Goal: Task Accomplishment & Management: Complete application form

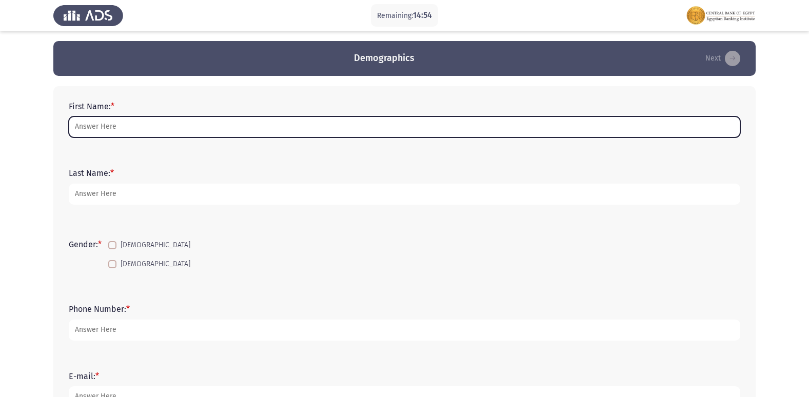
click at [106, 129] on input "First Name: *" at bounding box center [404, 126] width 671 height 21
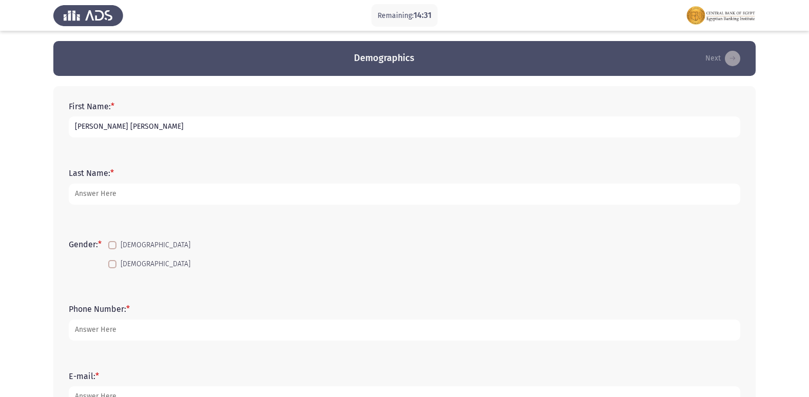
type input "[PERSON_NAME] [PERSON_NAME]"
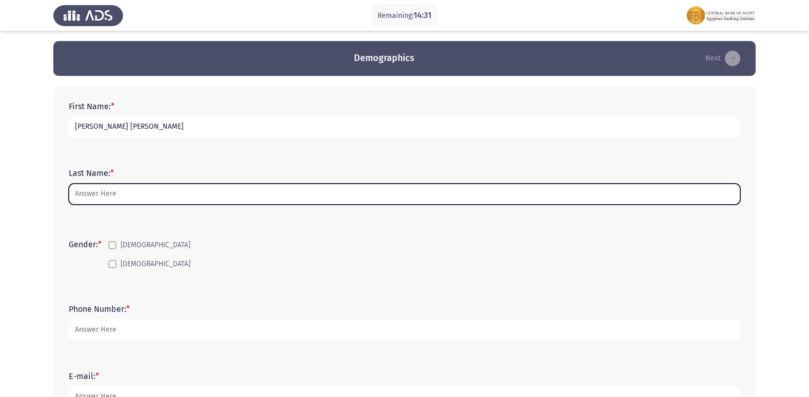
click at [121, 190] on input "Last Name: *" at bounding box center [404, 194] width 671 height 21
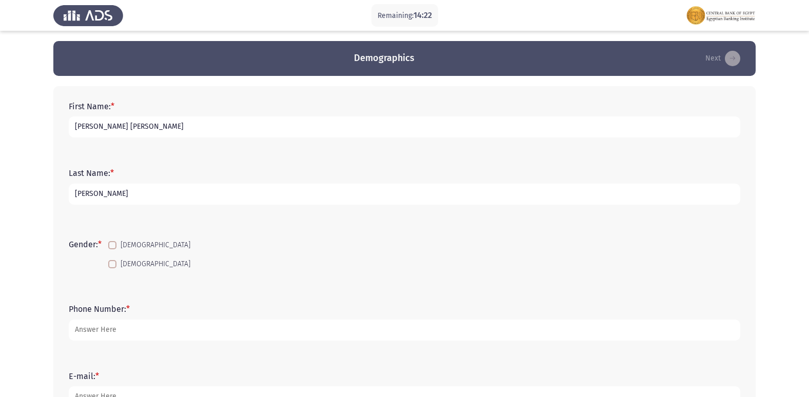
type input "Abdelraze"
click at [168, 199] on input "Abdelraze" at bounding box center [404, 194] width 671 height 21
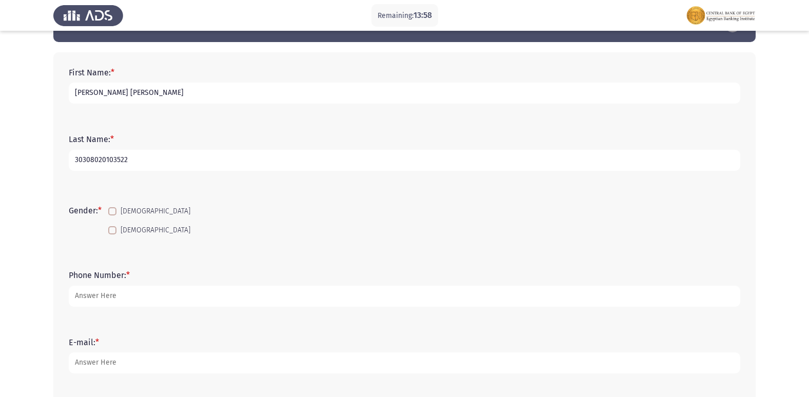
scroll to position [51, 0]
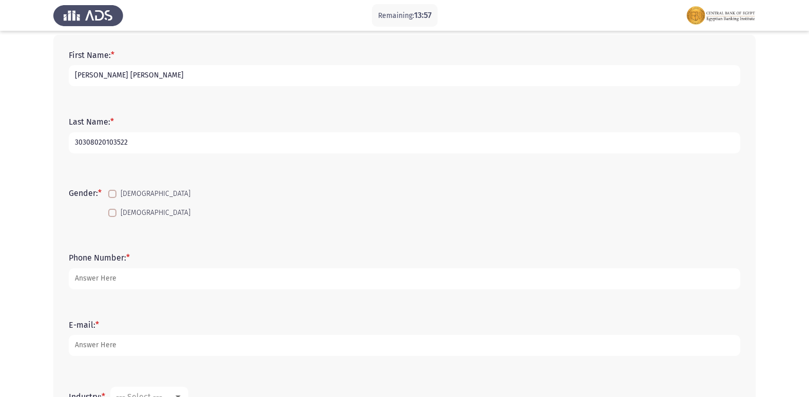
type input "30308020103522"
click at [119, 207] on label "[DEMOGRAPHIC_DATA]" at bounding box center [149, 213] width 82 height 12
click at [112, 217] on input "[DEMOGRAPHIC_DATA]" at bounding box center [112, 217] width 1 height 1
checkbox input "true"
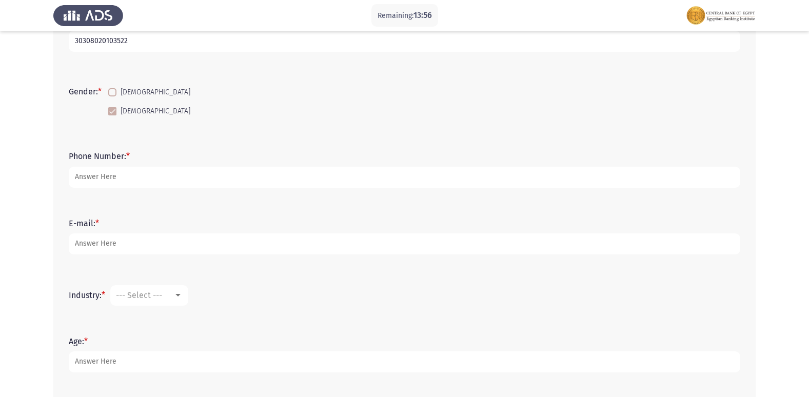
scroll to position [154, 0]
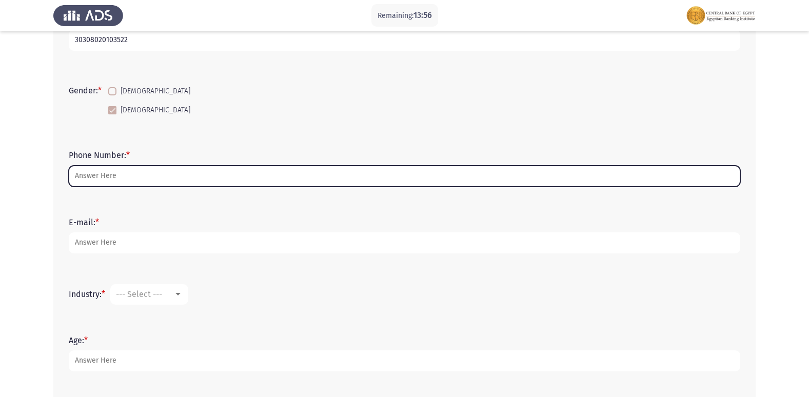
click at [114, 179] on input "Phone Number: *" at bounding box center [404, 176] width 671 height 21
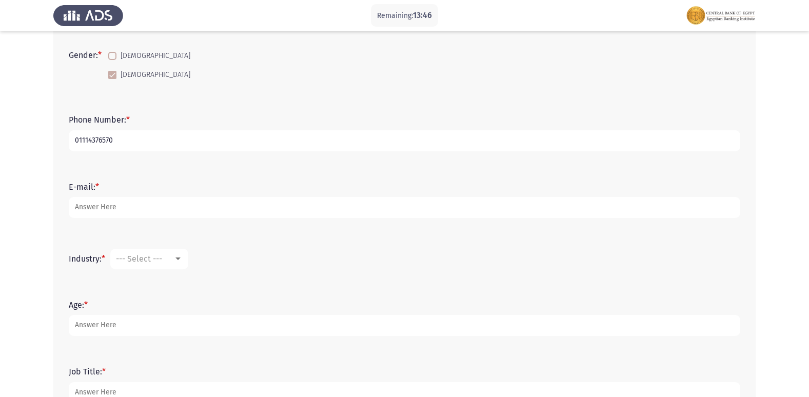
scroll to position [205, 0]
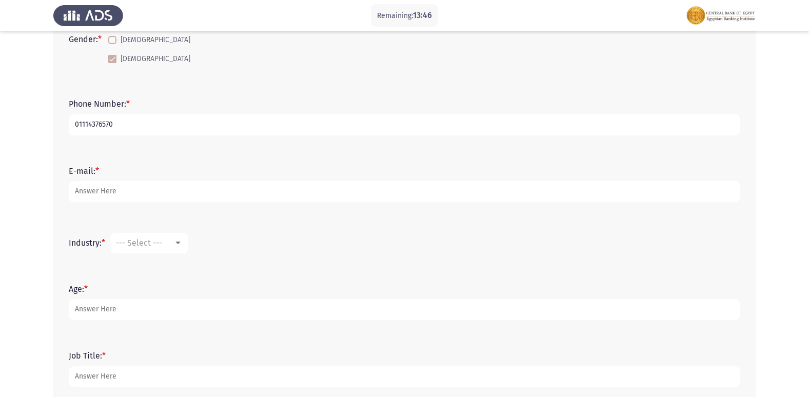
type input "01114376570"
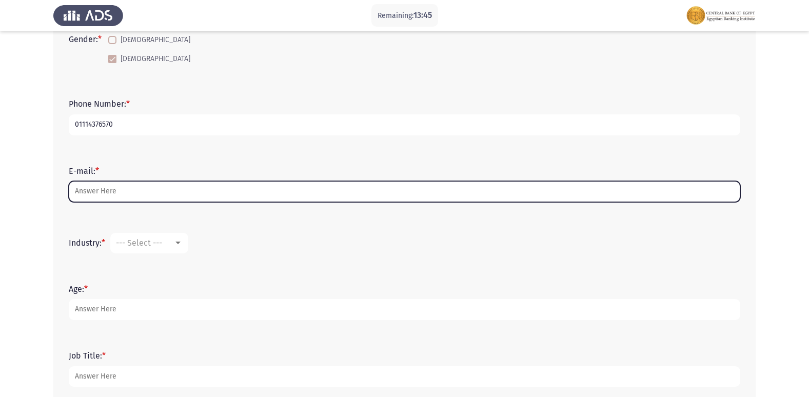
click at [115, 195] on input "E-mail: *" at bounding box center [404, 191] width 671 height 21
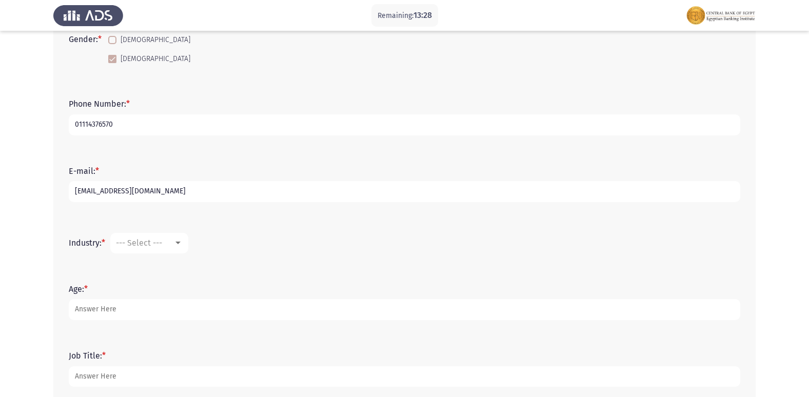
scroll to position [256, 0]
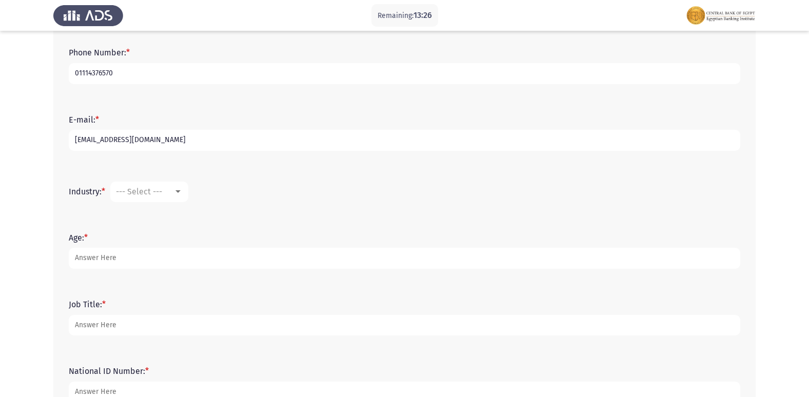
type input "[EMAIL_ADDRESS][DOMAIN_NAME]"
click at [162, 194] on span "--- Select ---" at bounding box center [139, 192] width 46 height 10
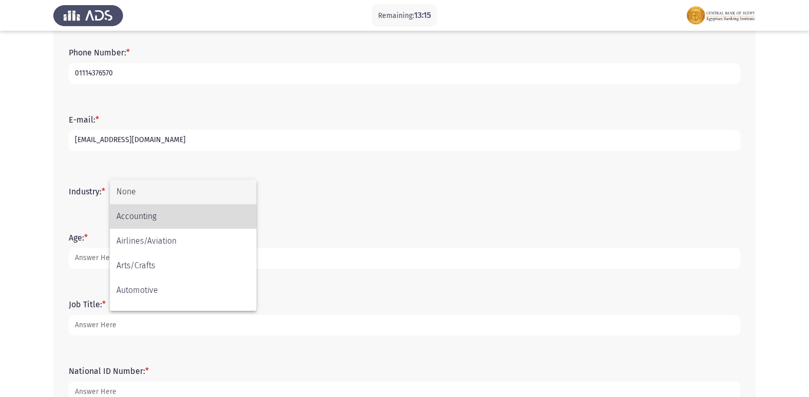
click at [192, 221] on span "Accounting" at bounding box center [182, 216] width 133 height 25
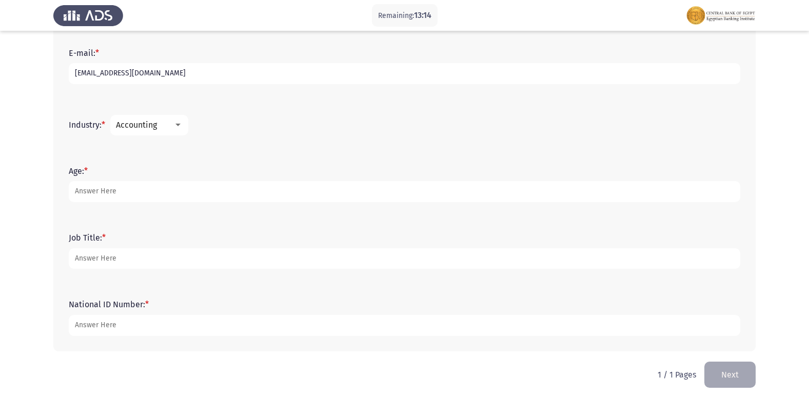
scroll to position [329, 0]
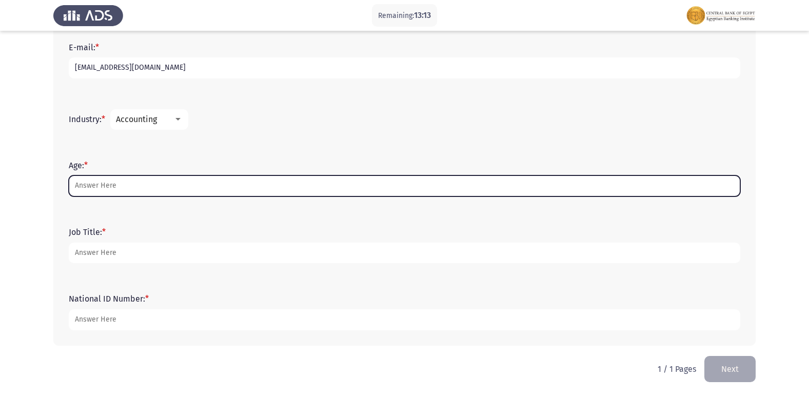
click at [139, 184] on input "Age: *" at bounding box center [404, 185] width 671 height 21
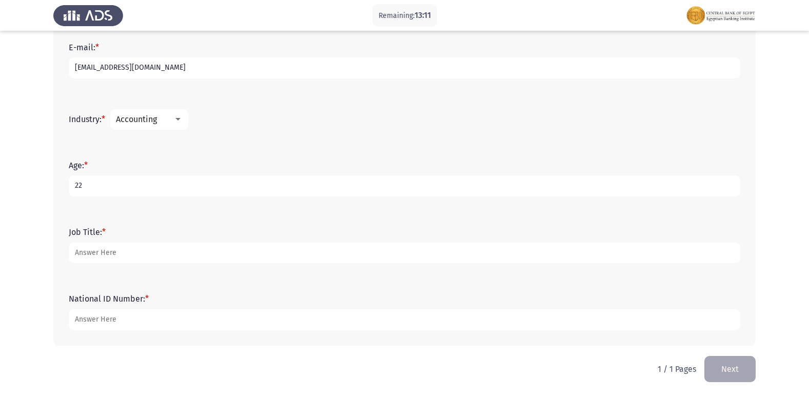
type input "22"
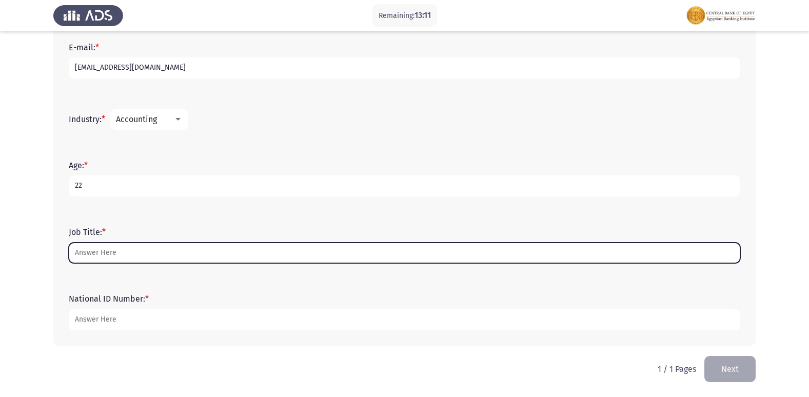
click at [149, 261] on input "Job Title: *" at bounding box center [404, 253] width 671 height 21
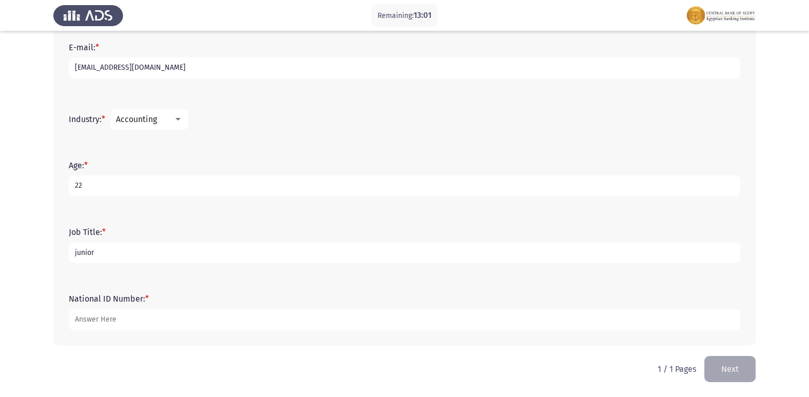
type input "junior"
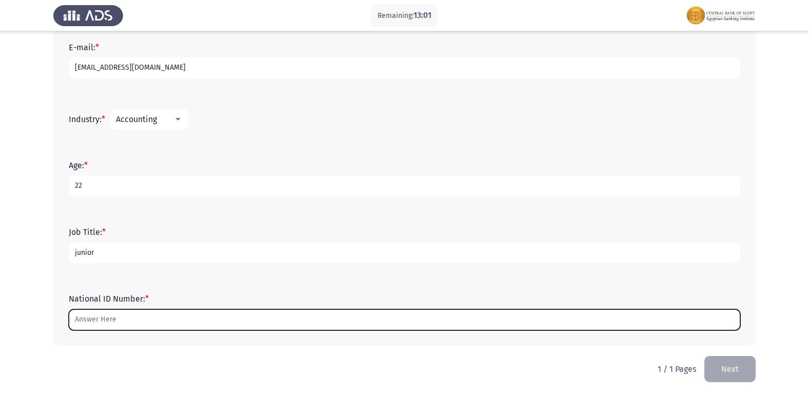
click at [122, 320] on input "National ID Number: *" at bounding box center [404, 319] width 671 height 21
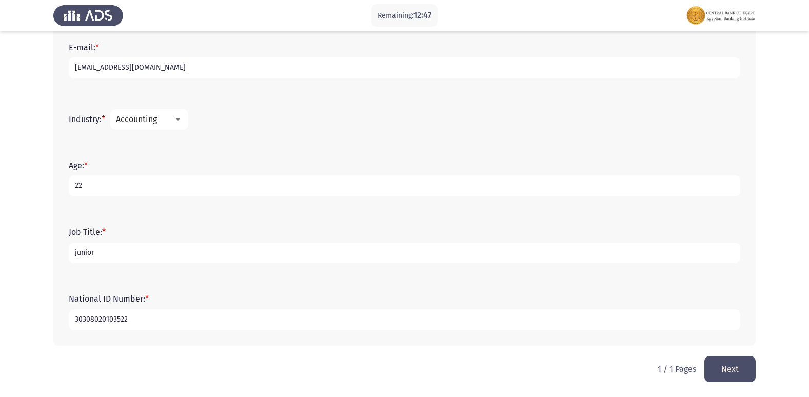
type input "30308020103522"
click at [746, 372] on button "Next" at bounding box center [729, 369] width 51 height 26
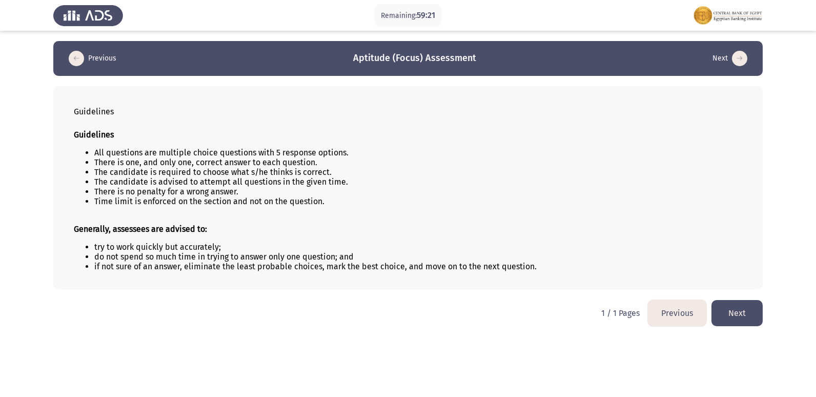
click at [745, 311] on button "Next" at bounding box center [737, 313] width 51 height 26
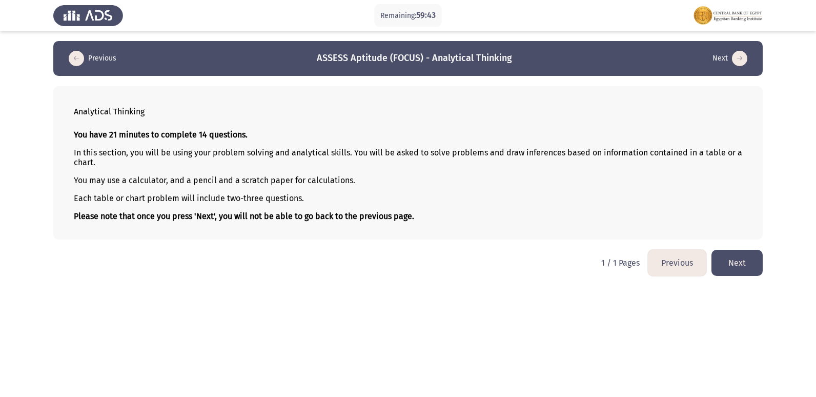
click at [738, 264] on button "Next" at bounding box center [737, 263] width 51 height 26
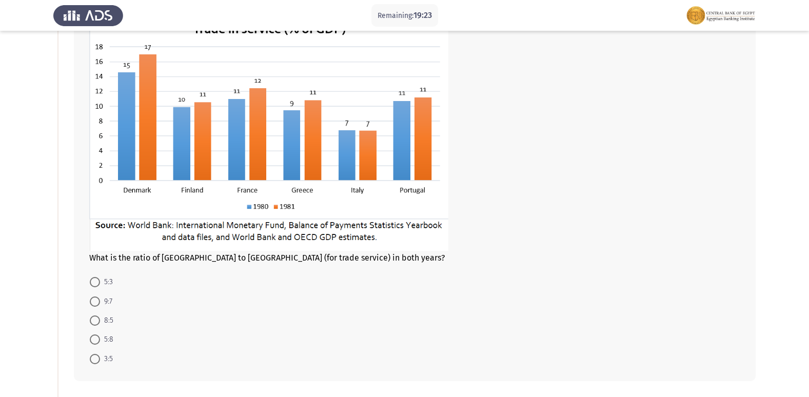
scroll to position [103, 0]
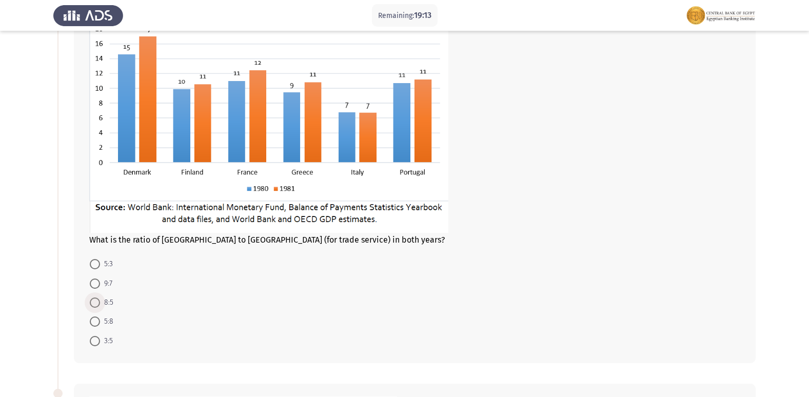
click at [94, 299] on span at bounding box center [95, 302] width 10 height 10
click at [94, 299] on input "8:5" at bounding box center [95, 302] width 10 height 10
radio input "true"
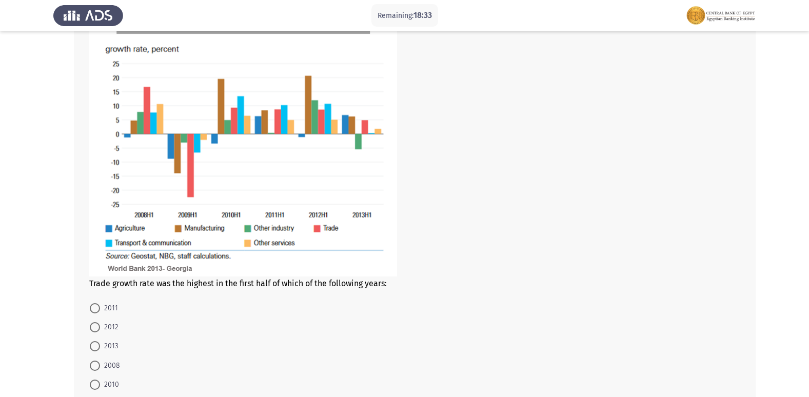
scroll to position [513, 0]
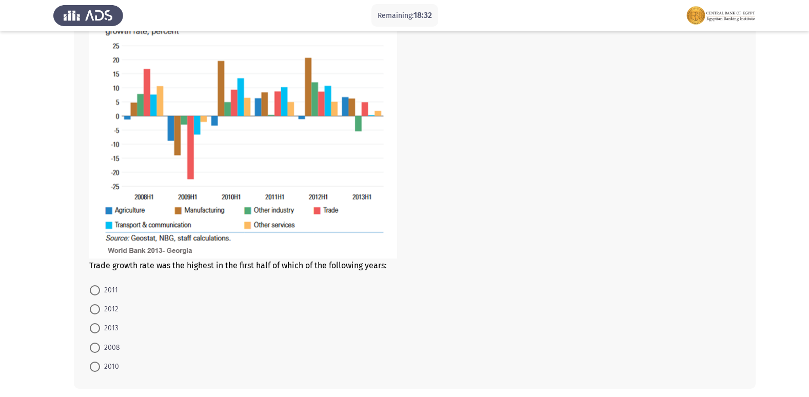
click at [97, 346] on span at bounding box center [95, 347] width 10 height 10
click at [97, 346] on input "2008" at bounding box center [95, 347] width 10 height 10
radio input "true"
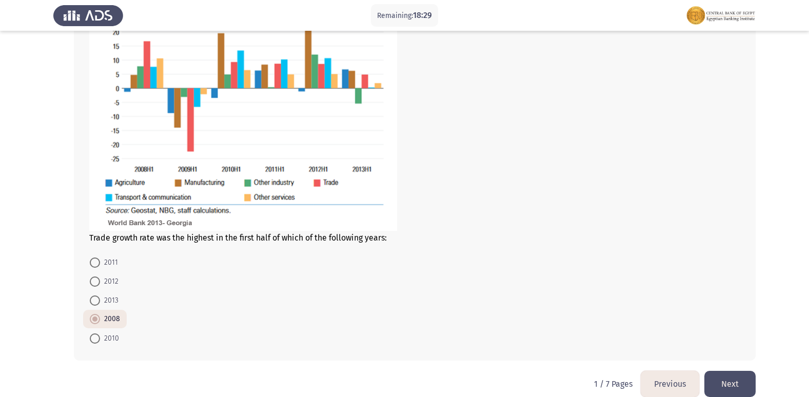
scroll to position [555, 0]
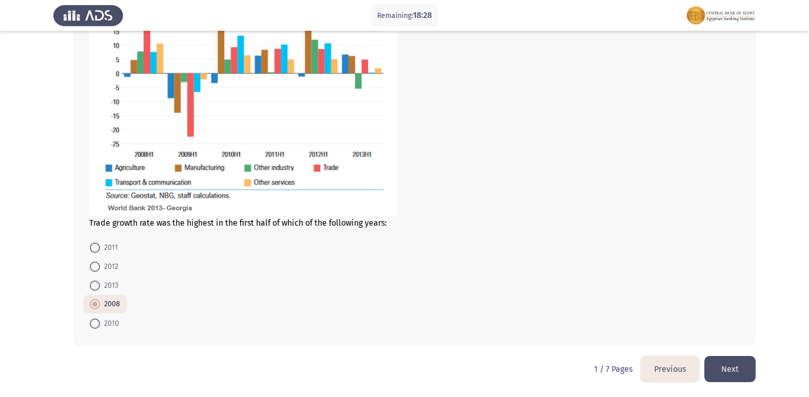
click at [737, 365] on button "Next" at bounding box center [729, 369] width 51 height 26
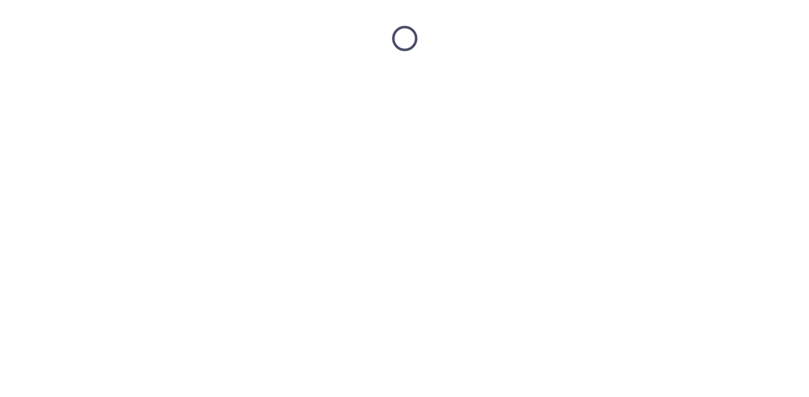
scroll to position [0, 0]
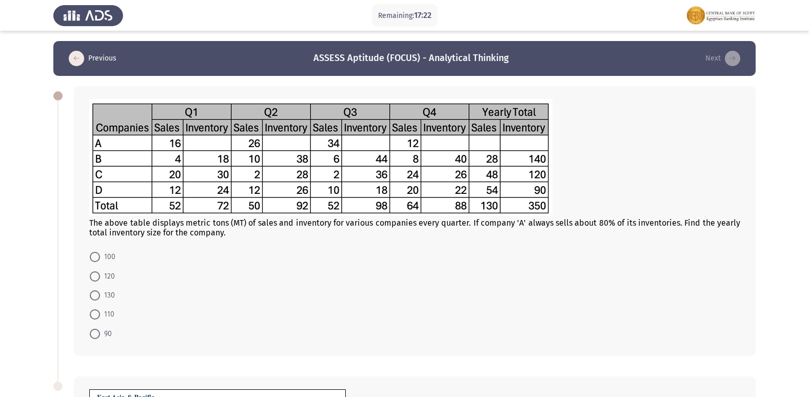
click at [95, 309] on label "110" at bounding box center [102, 314] width 25 height 12
click at [95, 309] on input "110" at bounding box center [95, 314] width 10 height 10
radio input "true"
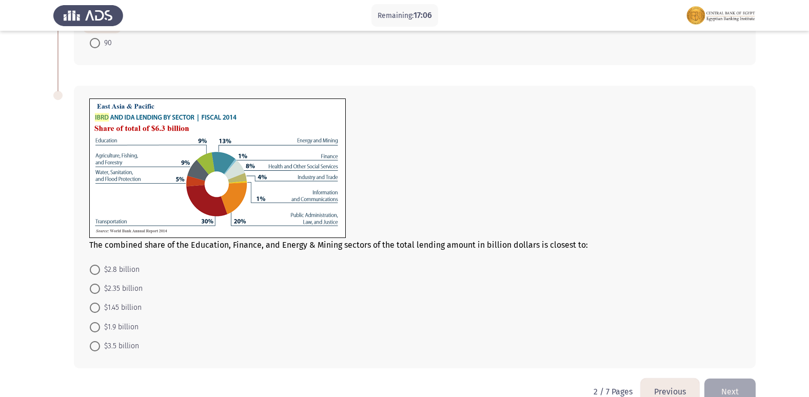
scroll to position [308, 0]
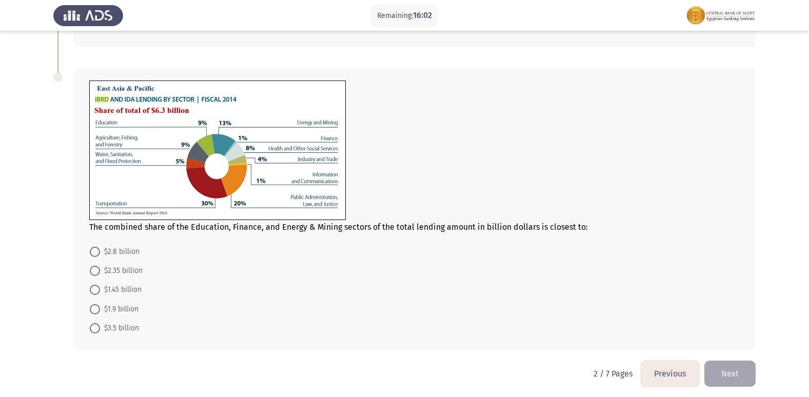
click at [97, 289] on span at bounding box center [95, 290] width 10 height 10
click at [97, 289] on input "$1.45 billion" at bounding box center [95, 290] width 10 height 10
radio input "true"
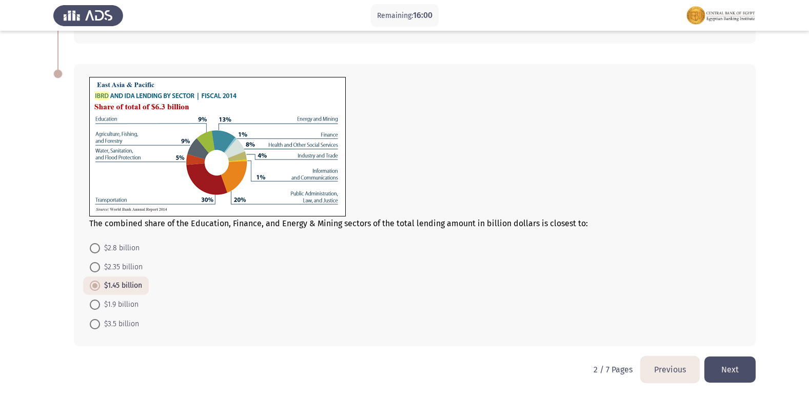
scroll to position [312, 0]
click at [732, 369] on button "Next" at bounding box center [729, 369] width 51 height 26
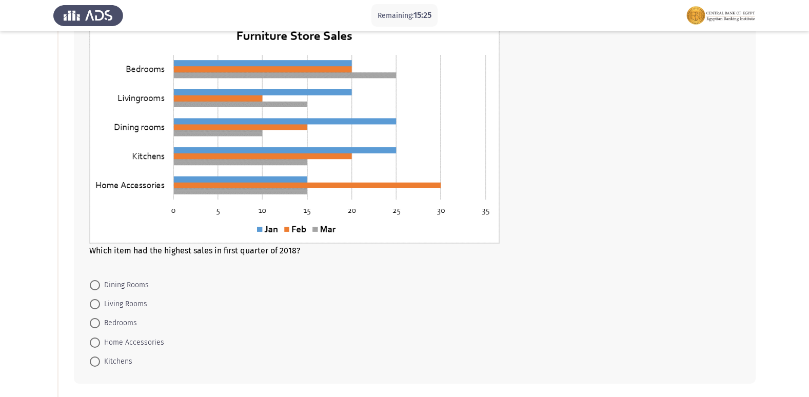
scroll to position [103, 0]
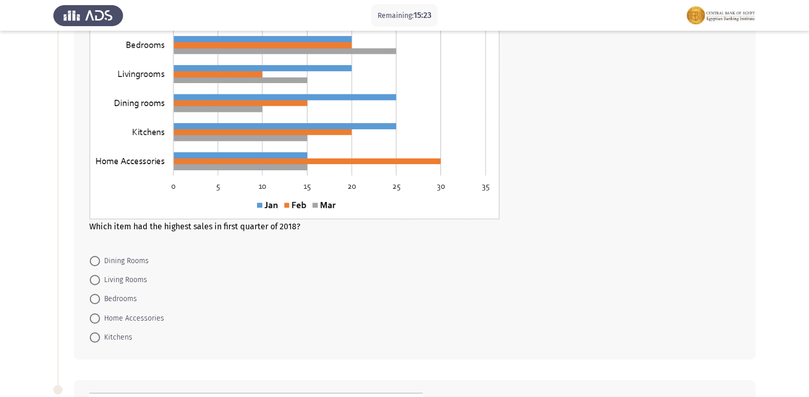
click at [92, 316] on span at bounding box center [95, 318] width 10 height 10
click at [92, 316] on input "Home Accessories" at bounding box center [95, 318] width 10 height 10
radio input "true"
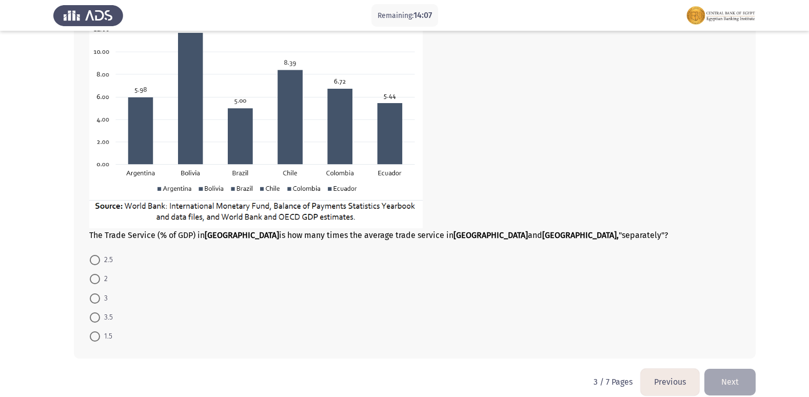
scroll to position [550, 0]
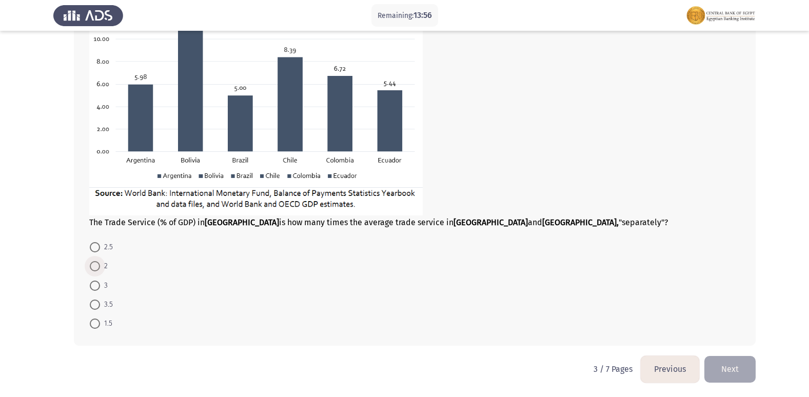
click at [99, 261] on span at bounding box center [95, 266] width 10 height 10
click at [99, 261] on input "2" at bounding box center [95, 266] width 10 height 10
radio input "true"
click at [731, 375] on button "Next" at bounding box center [729, 369] width 51 height 26
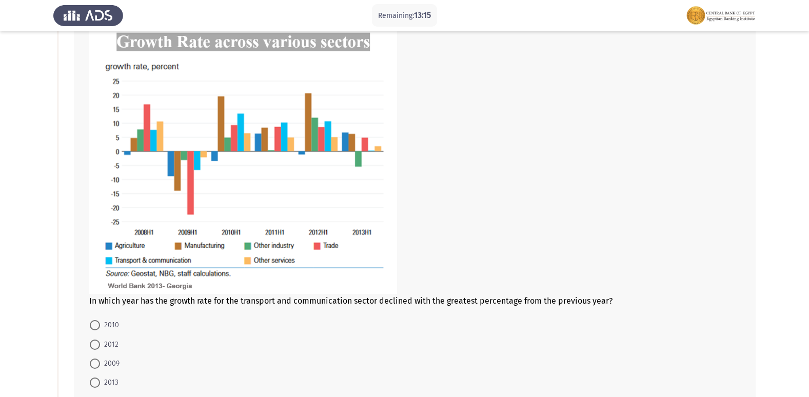
scroll to position [103, 0]
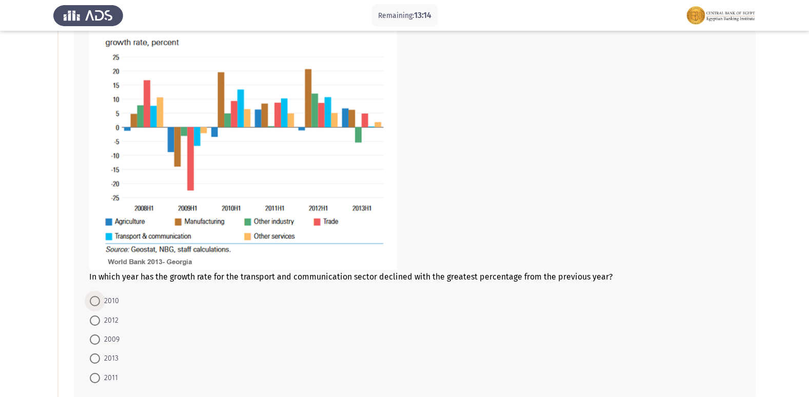
click at [93, 299] on span at bounding box center [95, 301] width 10 height 10
click at [93, 299] on input "2010" at bounding box center [95, 301] width 10 height 10
radio input "true"
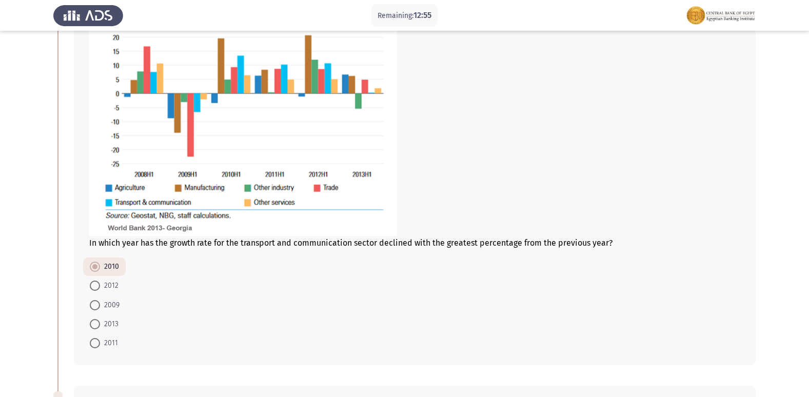
scroll to position [154, 0]
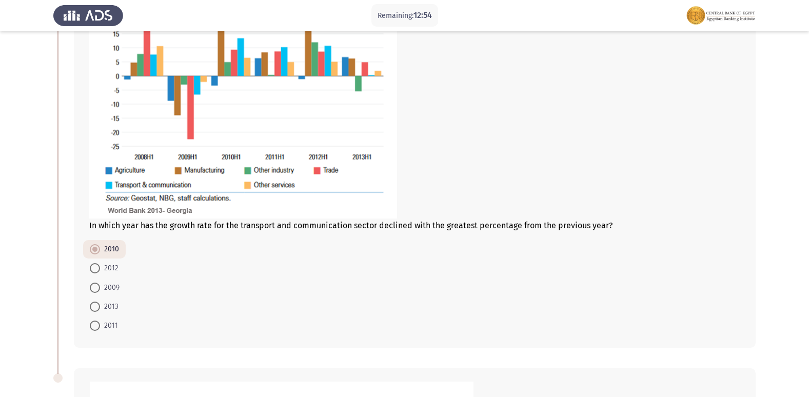
click at [95, 286] on span at bounding box center [95, 287] width 10 height 10
click at [95, 286] on input "2009" at bounding box center [95, 287] width 10 height 10
radio input "true"
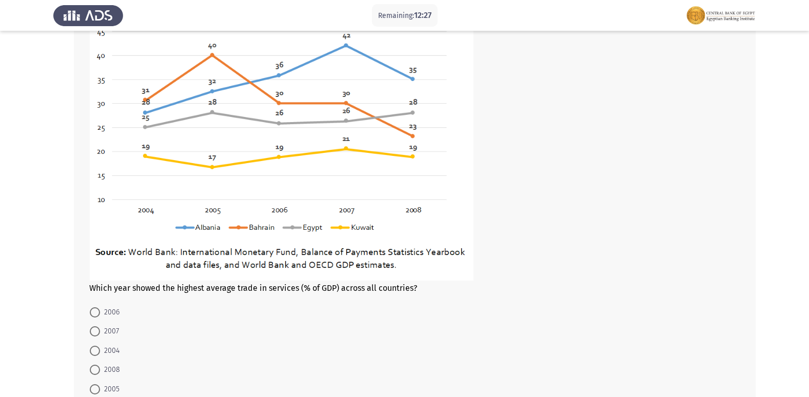
scroll to position [564, 0]
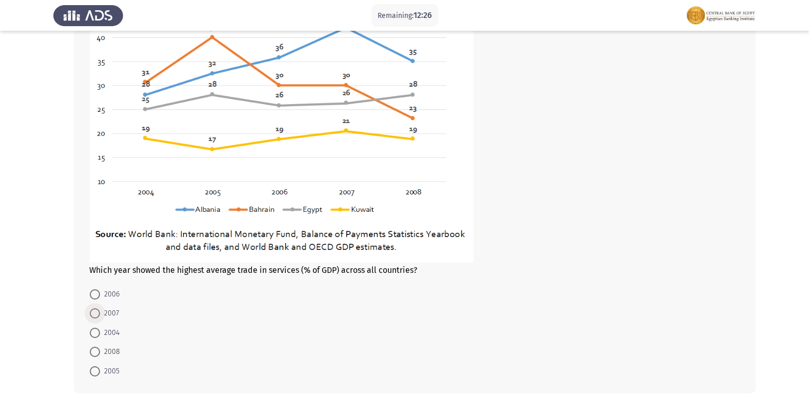
click at [96, 314] on span at bounding box center [95, 313] width 10 height 10
click at [96, 314] on input "2007" at bounding box center [95, 313] width 10 height 10
radio input "true"
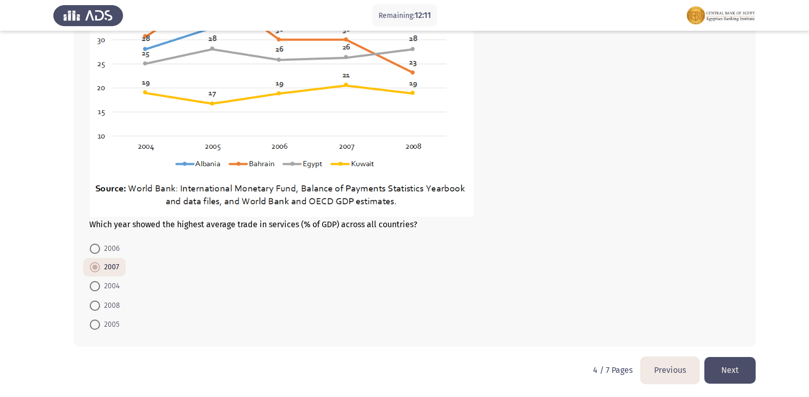
scroll to position [611, 0]
click at [745, 365] on button "Next" at bounding box center [729, 369] width 51 height 26
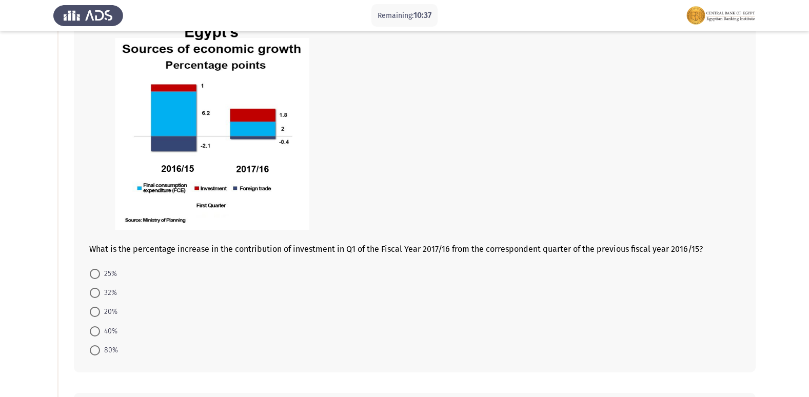
scroll to position [103, 0]
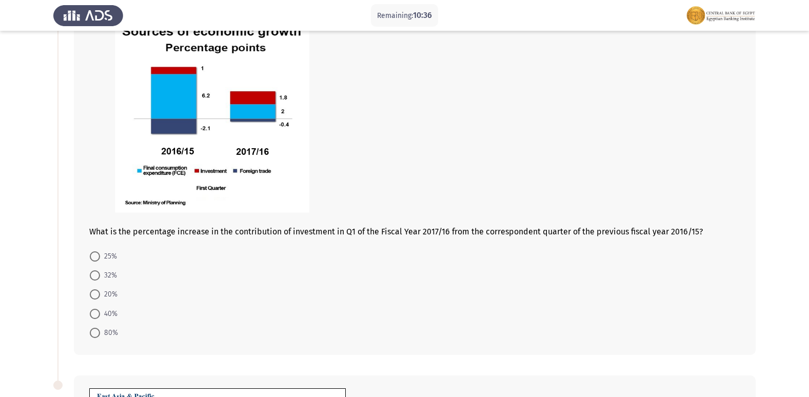
click at [95, 277] on span at bounding box center [95, 275] width 10 height 10
click at [95, 277] on input "32%" at bounding box center [95, 275] width 10 height 10
radio input "true"
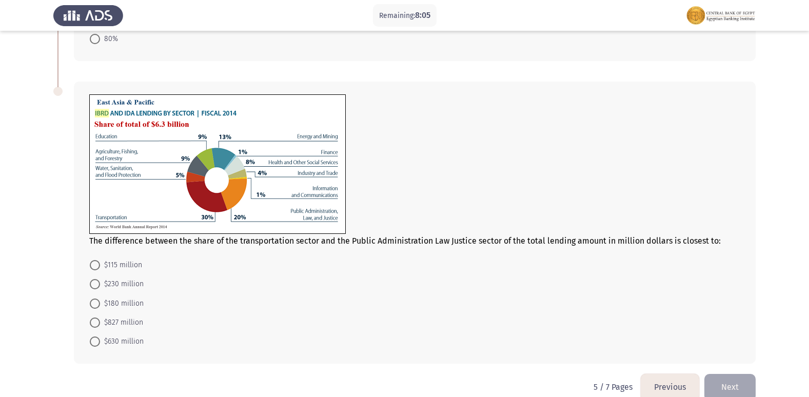
scroll to position [414, 0]
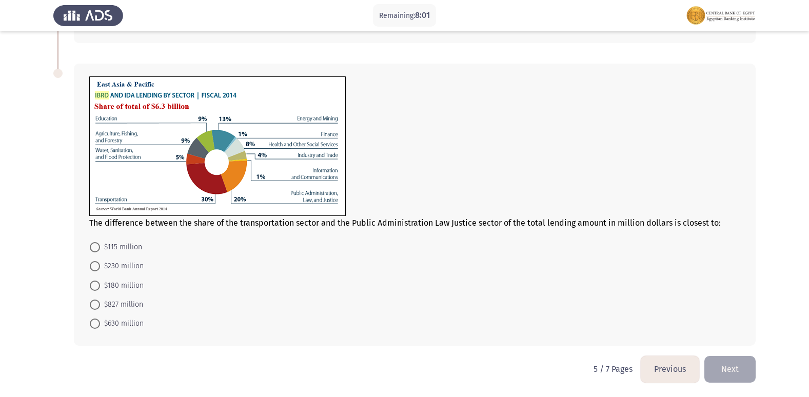
click at [95, 268] on span at bounding box center [95, 266] width 10 height 10
click at [95, 268] on input "$230 million" at bounding box center [95, 266] width 10 height 10
radio input "true"
click at [735, 368] on button "Next" at bounding box center [729, 369] width 51 height 26
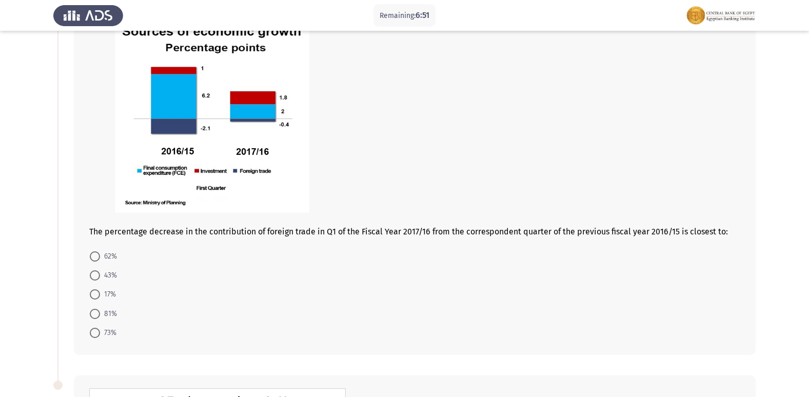
scroll to position [154, 0]
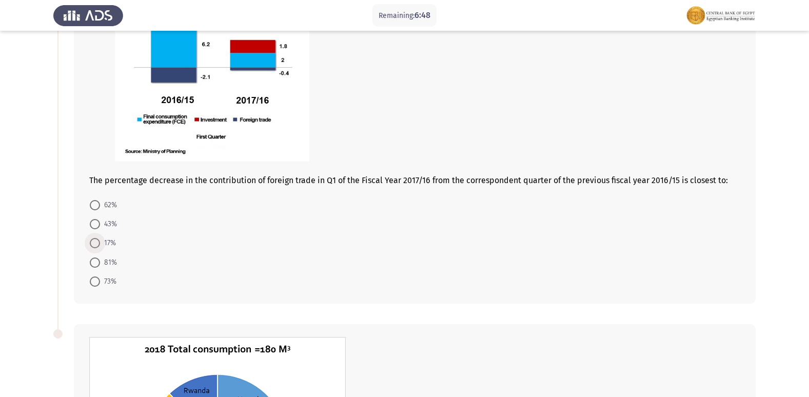
click at [96, 239] on span at bounding box center [95, 243] width 10 height 10
click at [96, 239] on input "17%" at bounding box center [95, 243] width 10 height 10
radio input "true"
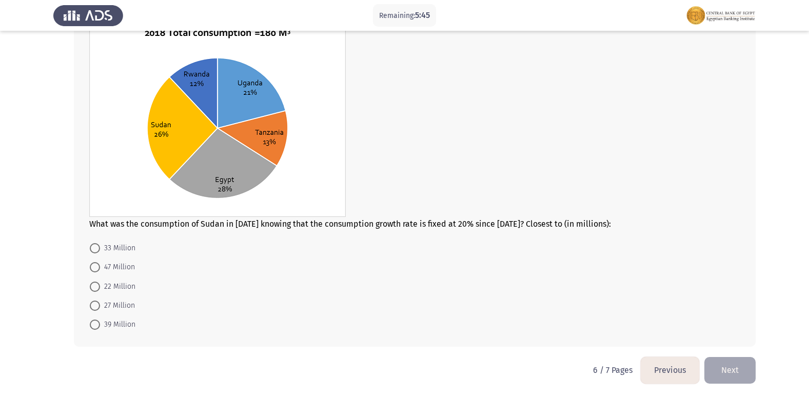
scroll to position [471, 0]
click at [96, 268] on span at bounding box center [95, 266] width 10 height 10
click at [96, 268] on input "47 Million" at bounding box center [95, 266] width 10 height 10
radio input "true"
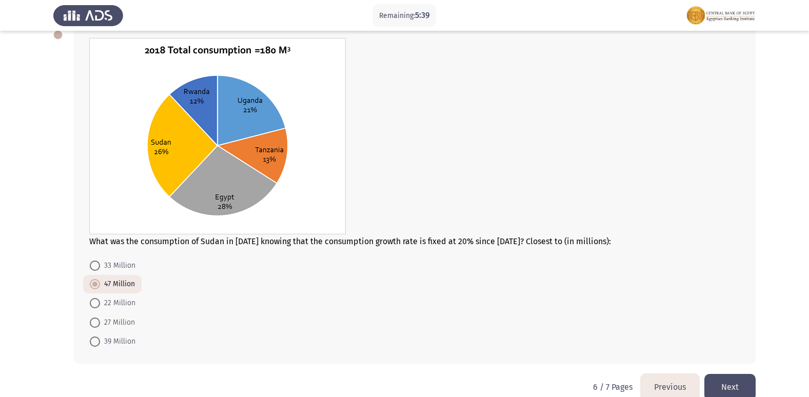
scroll to position [470, 0]
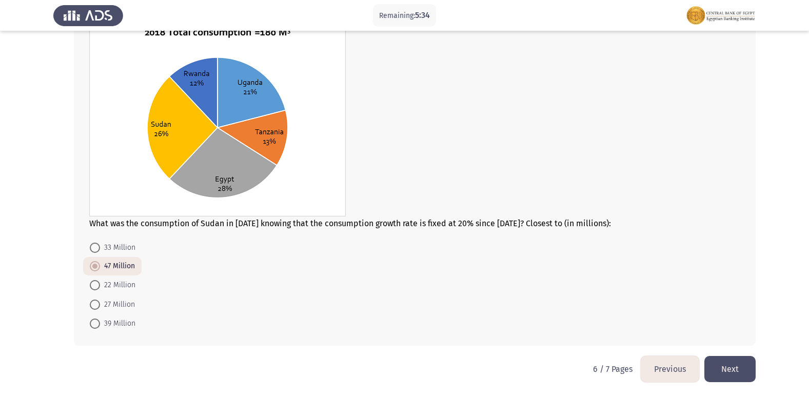
click at [736, 375] on button "Next" at bounding box center [729, 369] width 51 height 26
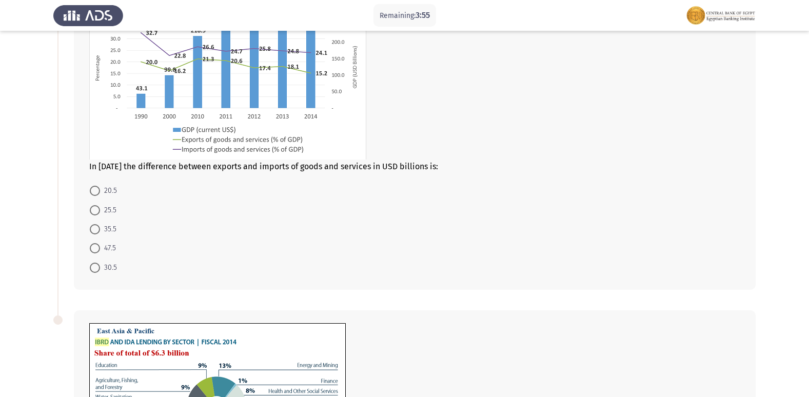
scroll to position [154, 0]
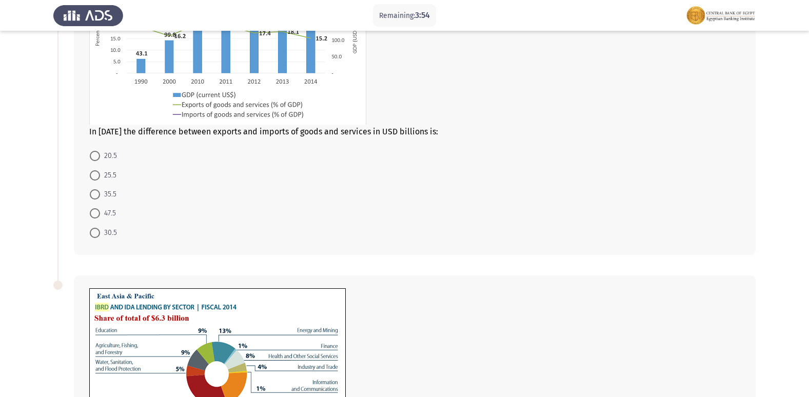
click at [92, 173] on span at bounding box center [95, 175] width 10 height 10
click at [92, 173] on input "25.5" at bounding box center [95, 175] width 10 height 10
radio input "true"
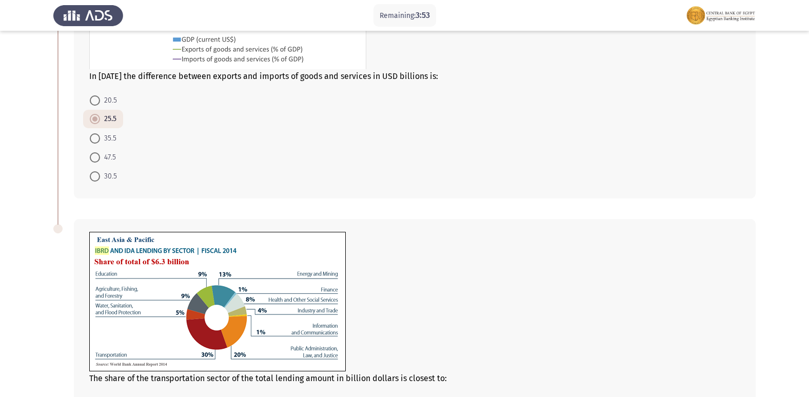
scroll to position [365, 0]
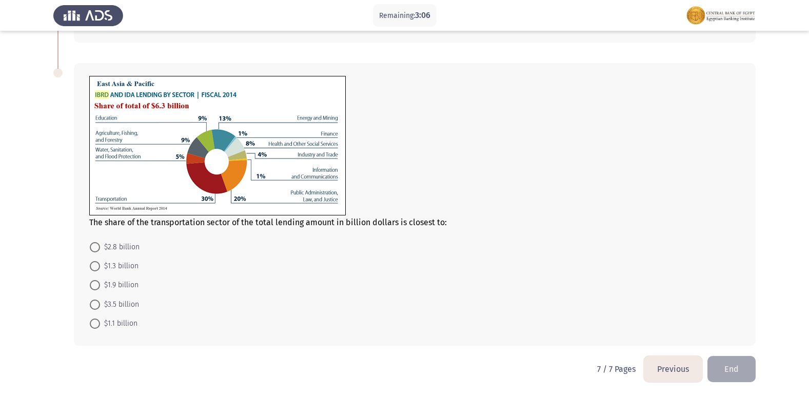
click at [93, 285] on span at bounding box center [95, 285] width 10 height 10
click at [93, 285] on input "$1.9 billion" at bounding box center [95, 285] width 10 height 10
radio input "true"
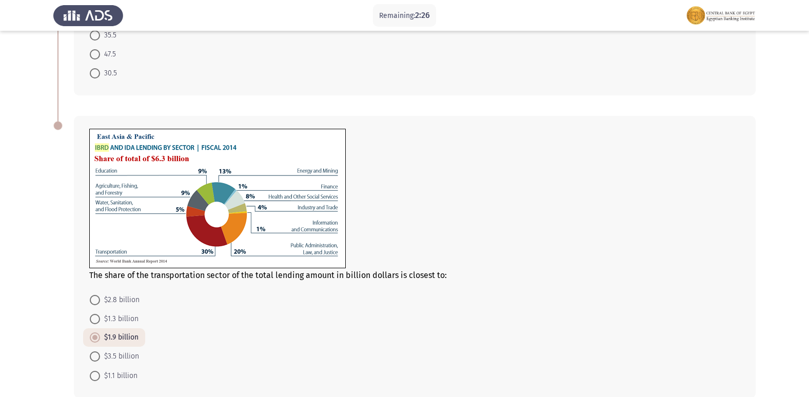
scroll to position [365, 0]
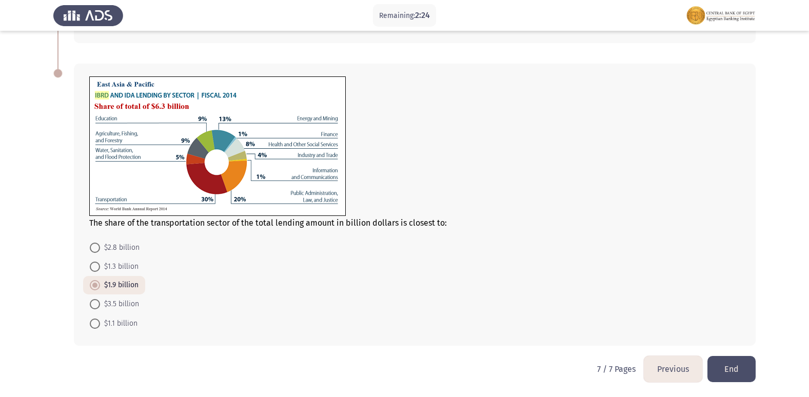
click at [723, 366] on button "End" at bounding box center [731, 369] width 48 height 26
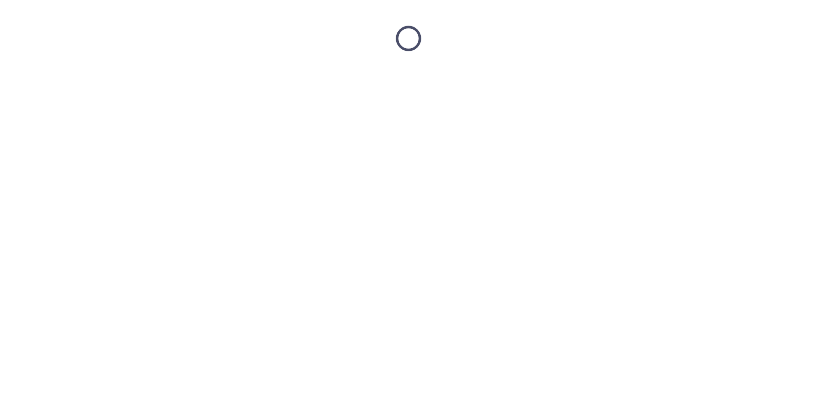
scroll to position [0, 0]
